Goal: Task Accomplishment & Management: Complete application form

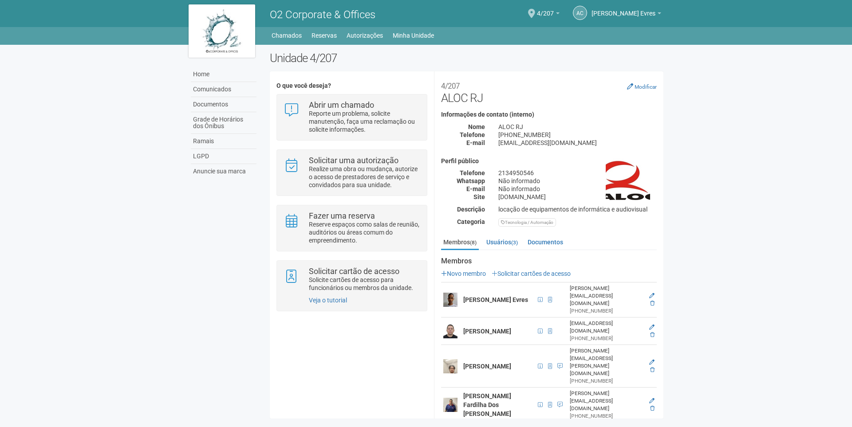
scroll to position [50, 0]
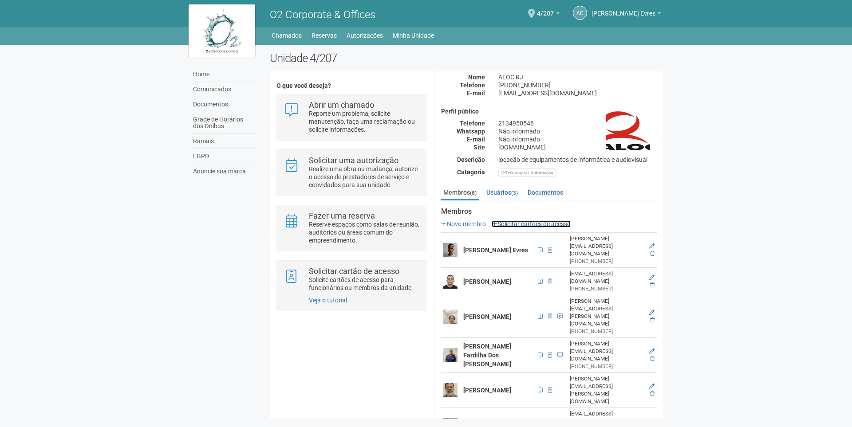
click at [509, 221] on link "Solicitar cartões de acesso" at bounding box center [531, 224] width 79 height 7
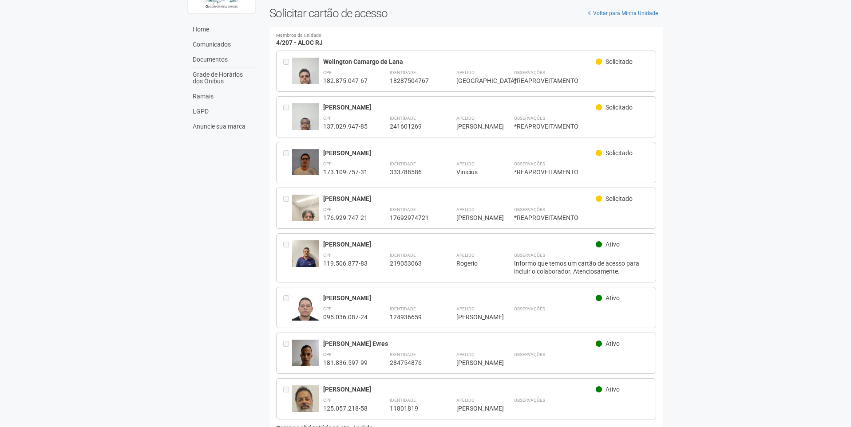
scroll to position [24, 0]
